Goal: Task Accomplishment & Management: Complete application form

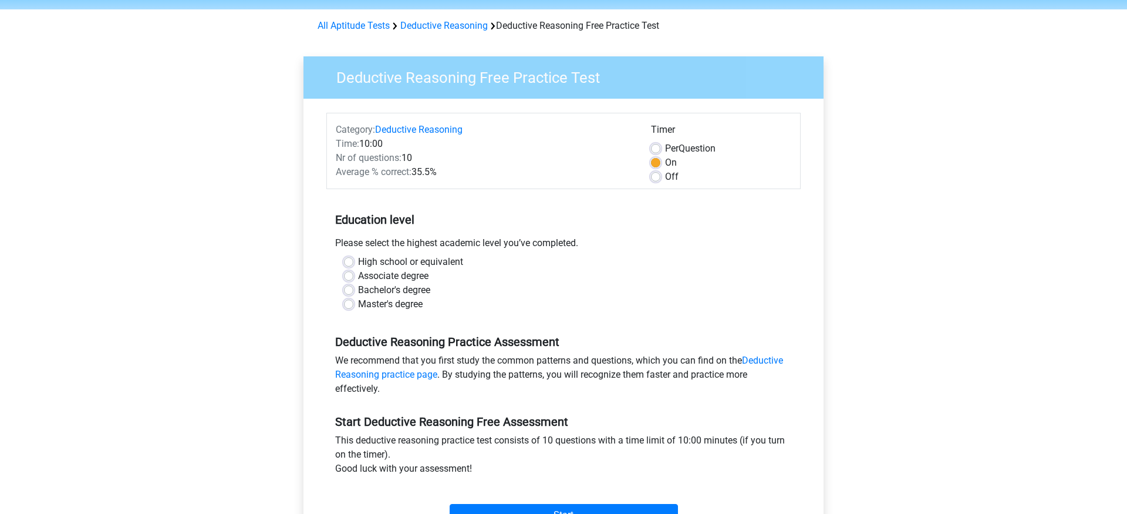
scroll to position [39, 0]
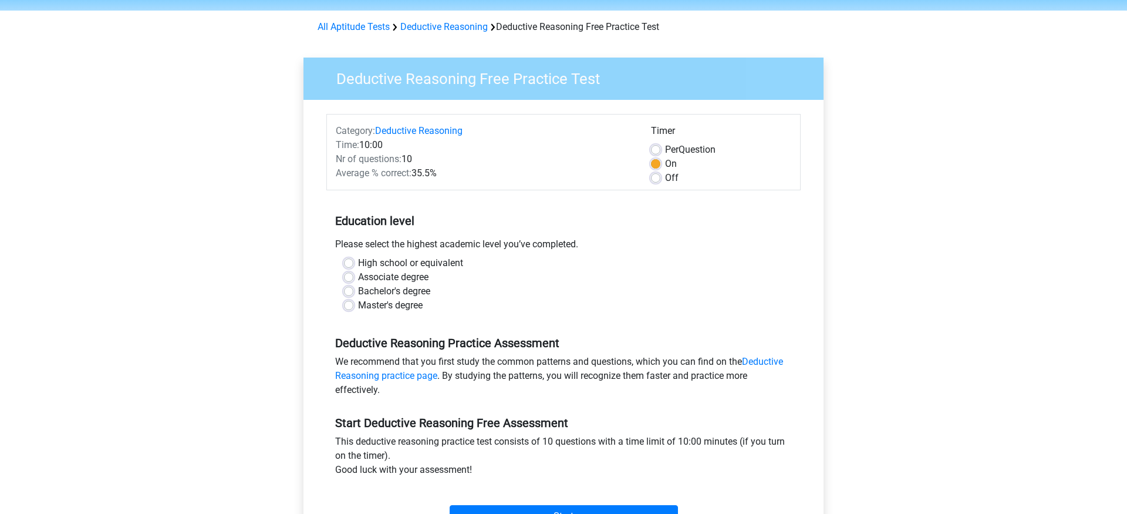
click at [675, 148] on span "Per" at bounding box center [671, 149] width 13 height 11
click at [660, 148] on input "Per Question" at bounding box center [655, 149] width 9 height 12
radio input "true"
click at [668, 165] on label "On" at bounding box center [671, 164] width 12 height 14
click at [660, 165] on input "On" at bounding box center [655, 163] width 9 height 12
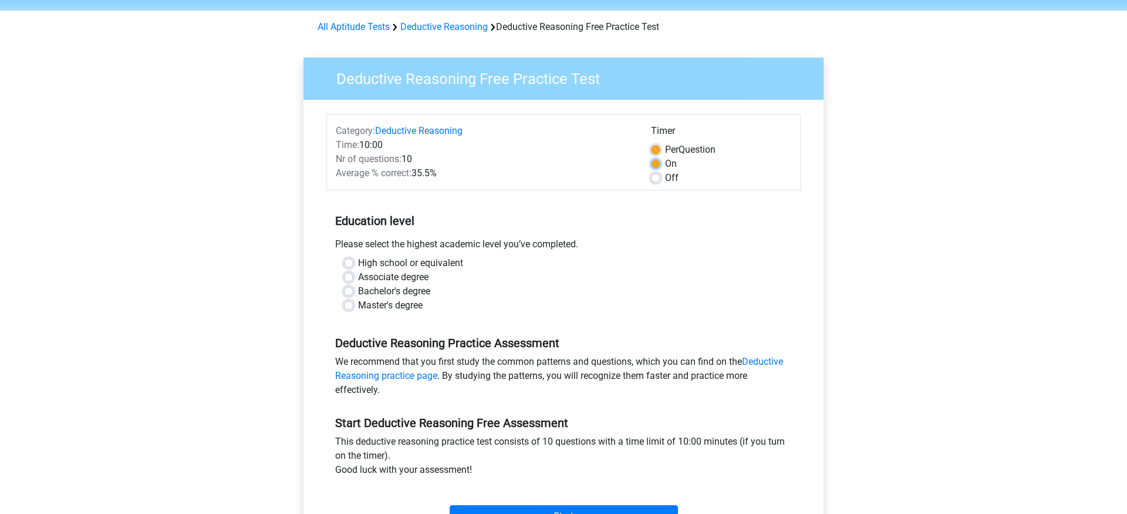
radio input "true"
click at [358, 262] on label "High school or equivalent" at bounding box center [410, 263] width 105 height 14
click at [350, 262] on input "High school or equivalent" at bounding box center [348, 262] width 9 height 12
radio input "true"
click at [350, 315] on div "High school or equivalent Associate degree Bachelor's degree Master's degree" at bounding box center [563, 289] width 474 height 66
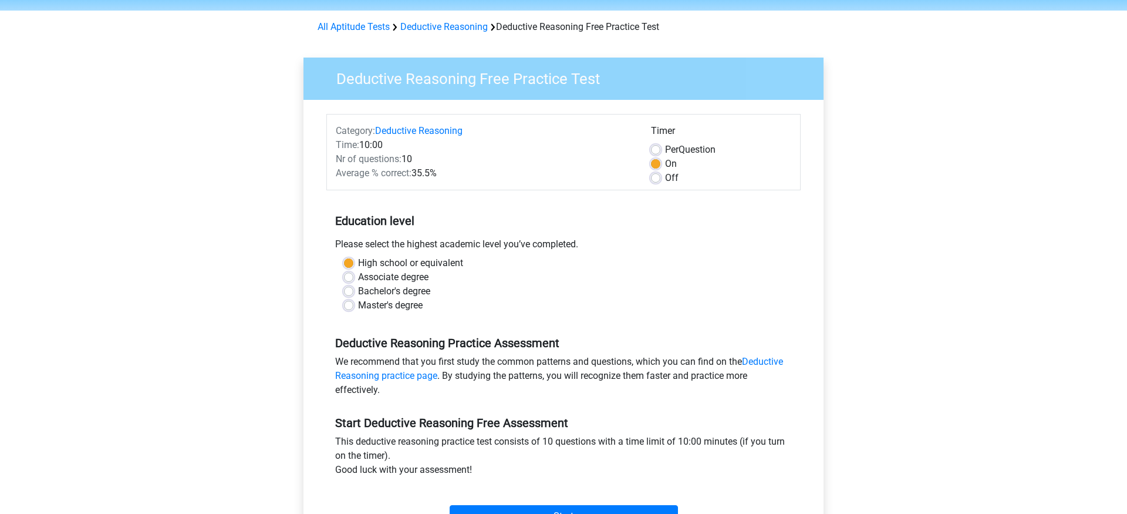
click at [350, 310] on div "Master's degree" at bounding box center [563, 305] width 439 height 14
click at [358, 303] on label "Master's degree" at bounding box center [390, 305] width 65 height 14
click at [350, 303] on input "Master's degree" at bounding box center [348, 304] width 9 height 12
radio input "true"
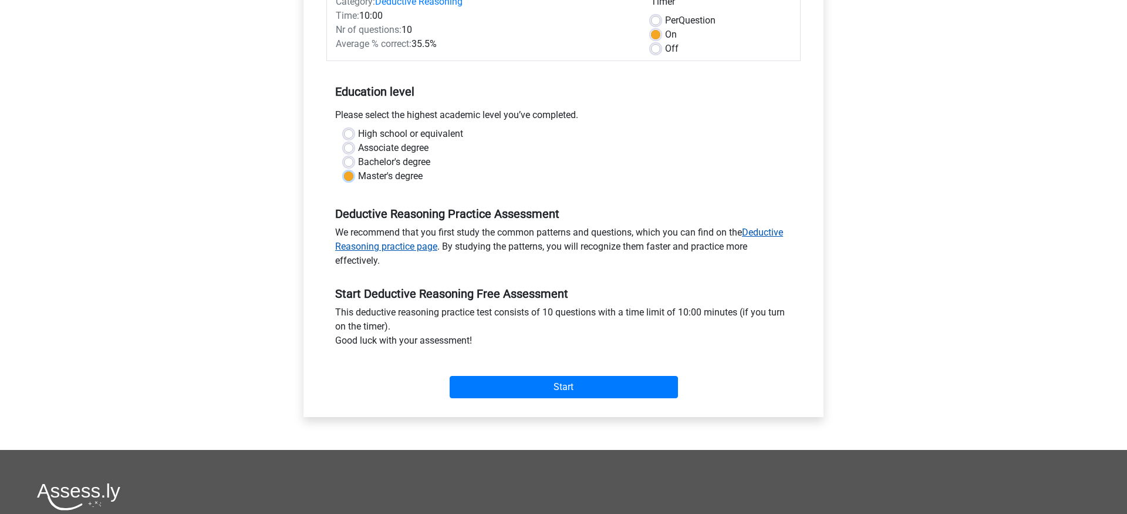
scroll to position [235, 0]
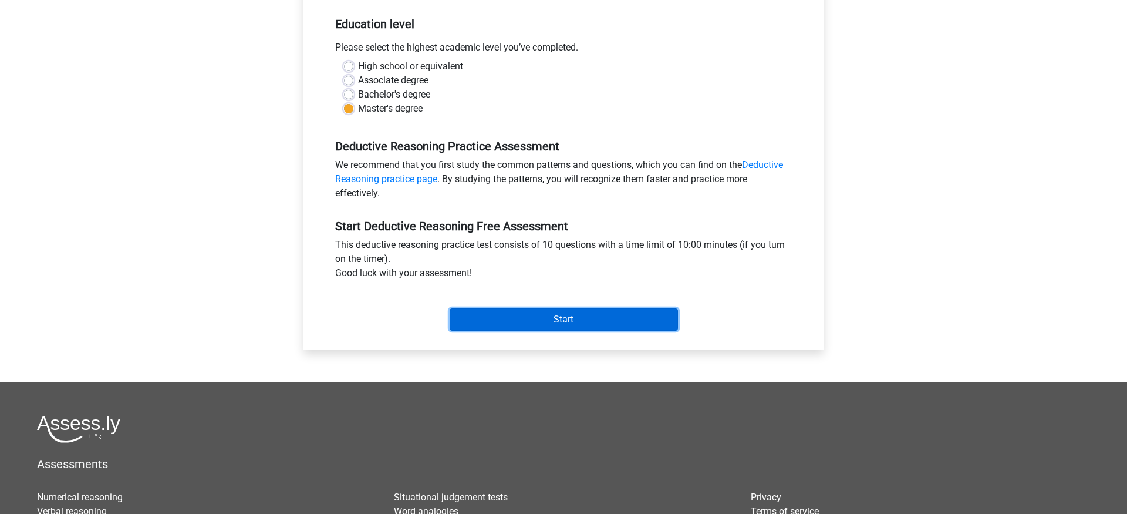
click at [517, 324] on input "Start" at bounding box center [564, 319] width 228 height 22
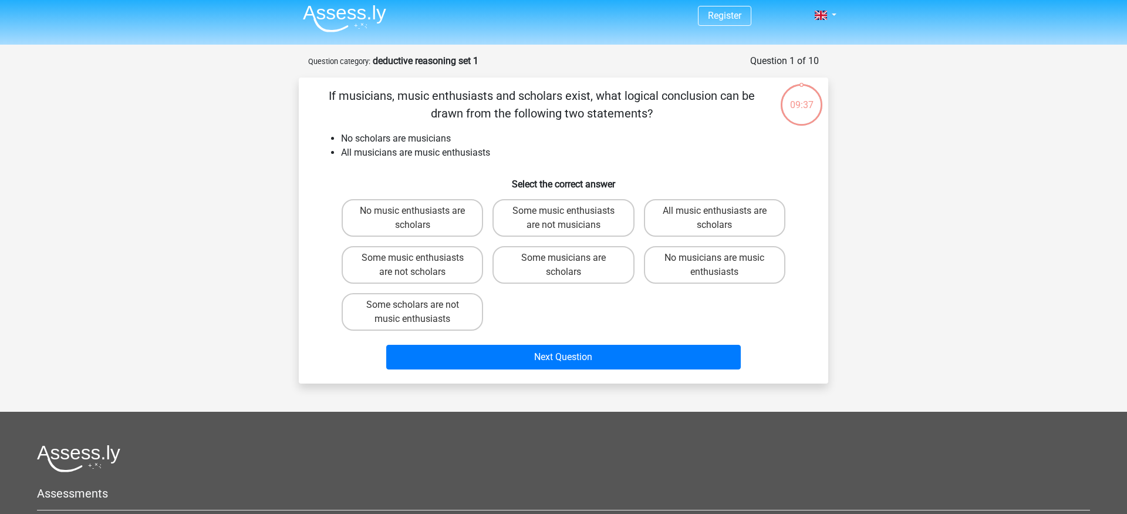
scroll to position [6, 0]
